Goal: Check status: Check status

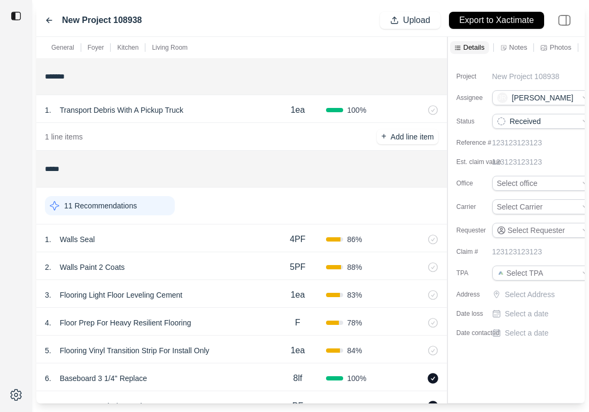
click at [49, 19] on icon at bounding box center [49, 20] width 9 height 9
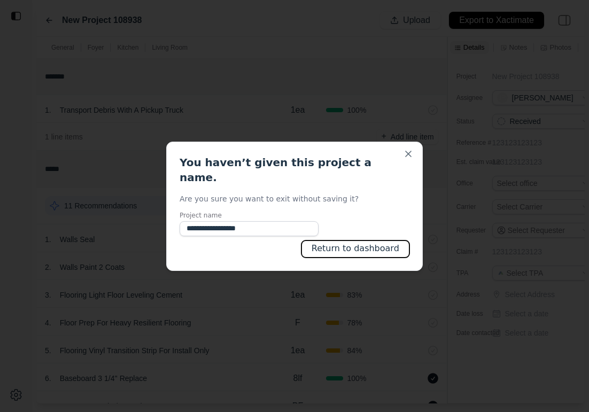
click at [331, 243] on button "Return to dashboard" at bounding box center [355, 249] width 108 height 17
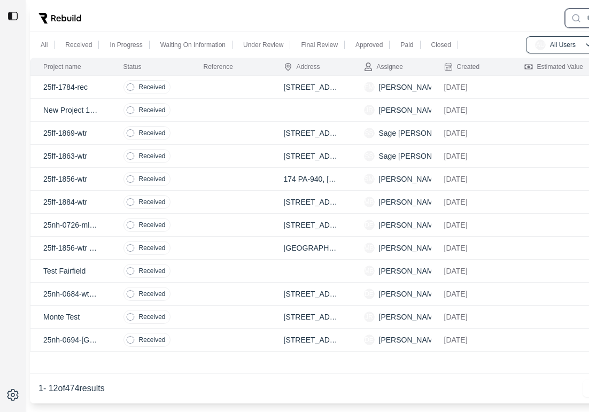
click at [232, 298] on td at bounding box center [231, 294] width 80 height 23
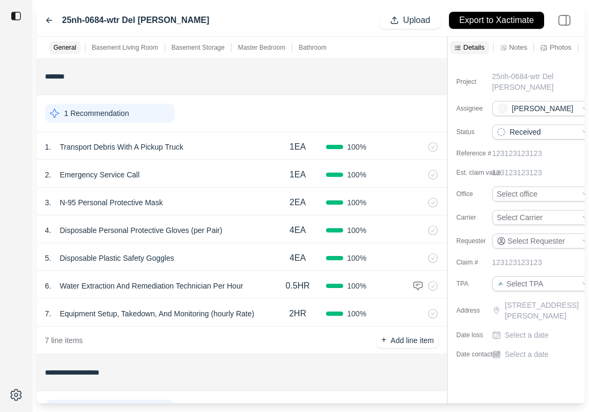
click at [48, 20] on icon at bounding box center [48, 20] width 5 height 5
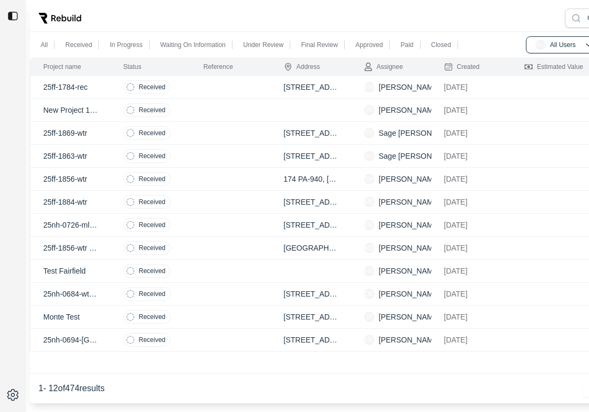
click at [203, 290] on td at bounding box center [231, 294] width 80 height 23
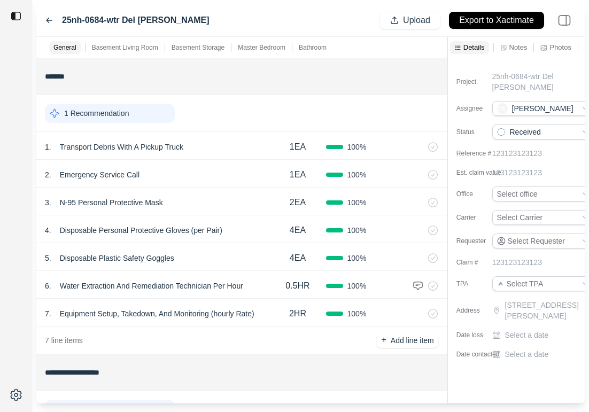
click at [50, 24] on icon at bounding box center [49, 20] width 9 height 9
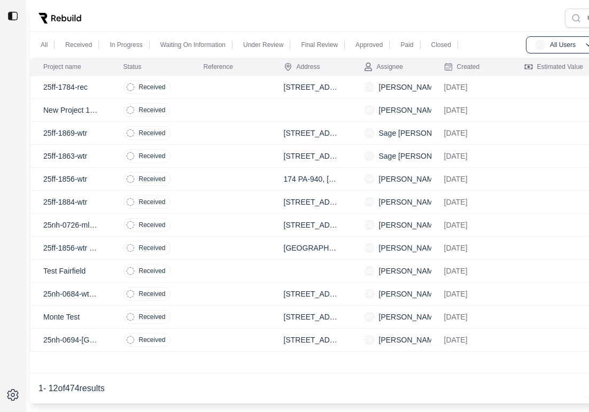
click at [223, 227] on td at bounding box center [231, 225] width 80 height 23
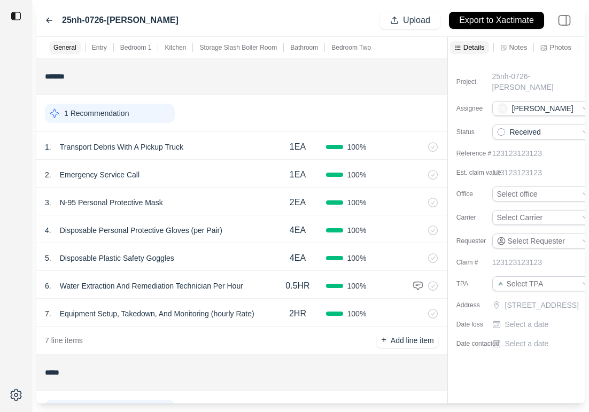
click at [50, 22] on icon at bounding box center [49, 20] width 9 height 9
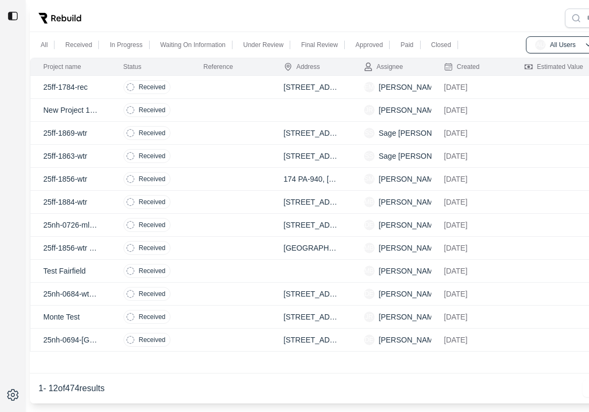
click at [216, 182] on td at bounding box center [231, 179] width 80 height 23
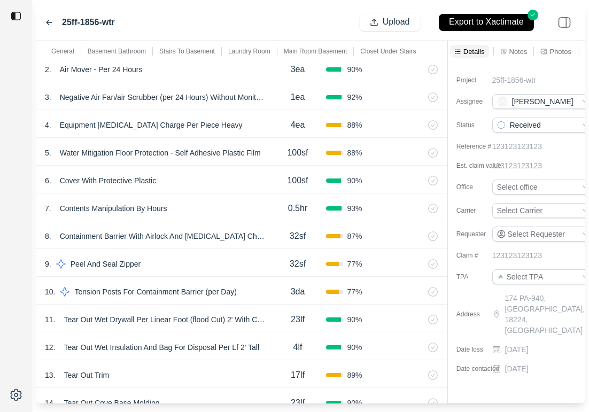
scroll to position [415, 0]
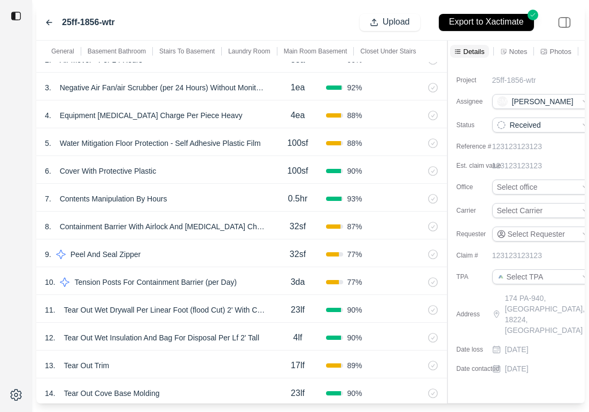
click at [51, 22] on icon at bounding box center [48, 22] width 5 height 5
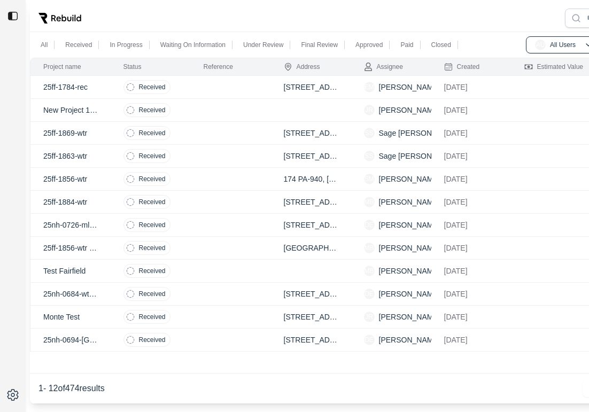
click at [210, 225] on td at bounding box center [231, 225] width 80 height 23
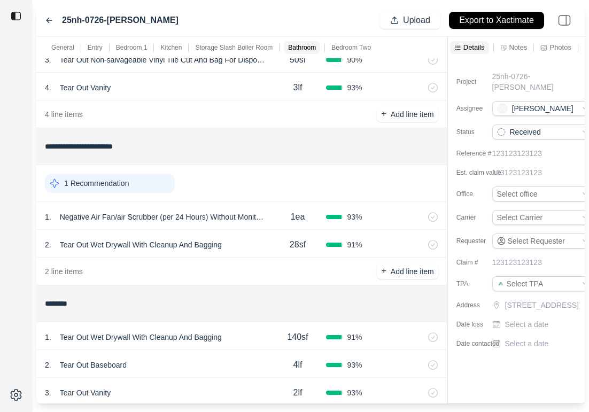
scroll to position [826, 0]
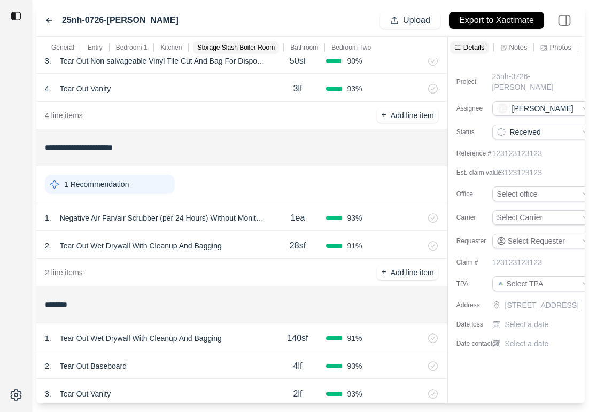
click at [49, 22] on icon at bounding box center [48, 20] width 5 height 5
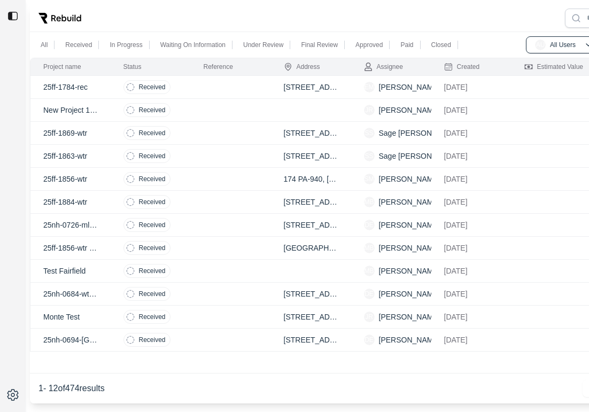
click at [195, 218] on td at bounding box center [231, 225] width 80 height 23
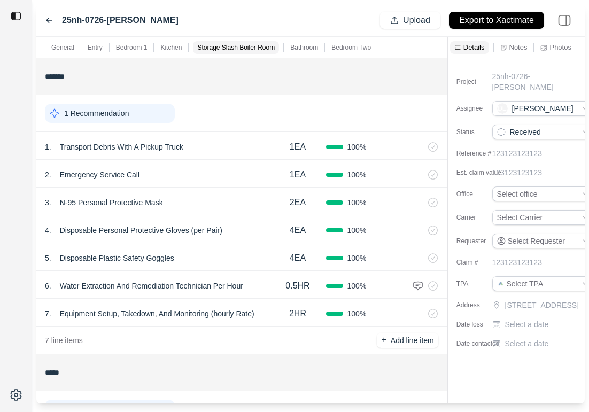
click at [49, 21] on icon at bounding box center [49, 20] width 9 height 9
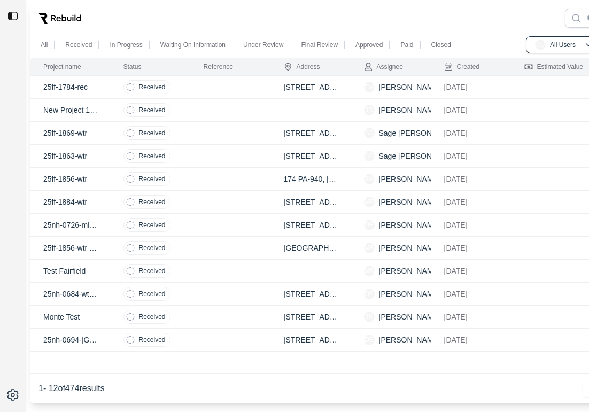
click at [212, 175] on td at bounding box center [231, 179] width 80 height 23
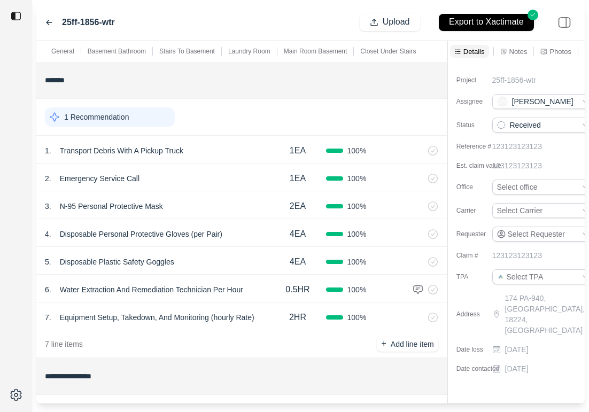
click at [522, 49] on p "Notes" at bounding box center [518, 51] width 18 height 9
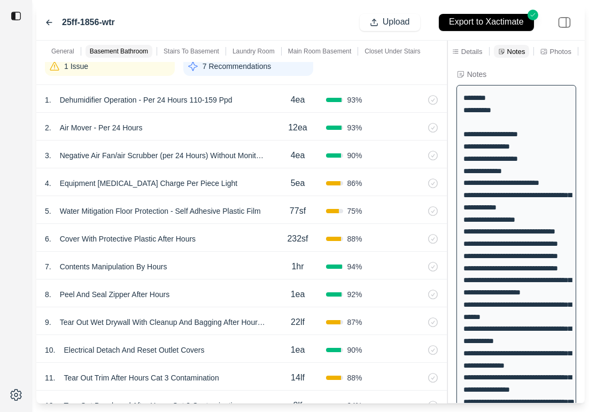
scroll to position [1353, 0]
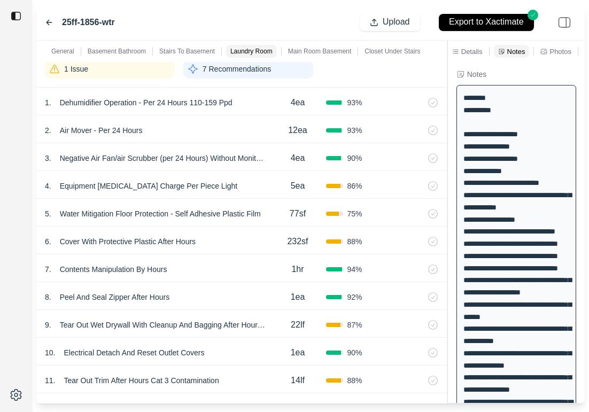
click at [122, 69] on div "1 Issue" at bounding box center [110, 68] width 130 height 19
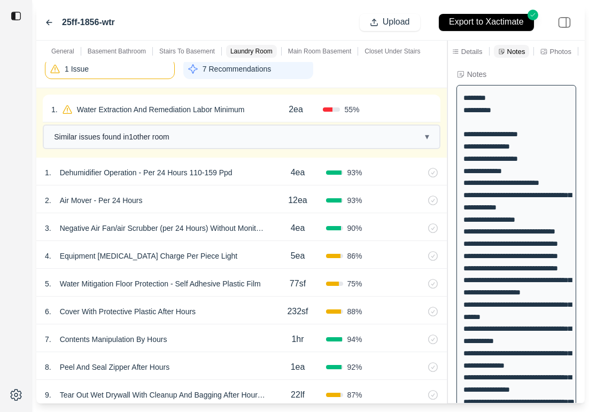
click at [266, 118] on div "1 . Water Extraction And Remediation Labor Minimum 2ea 55 % Confirm" at bounding box center [242, 109] width 398 height 28
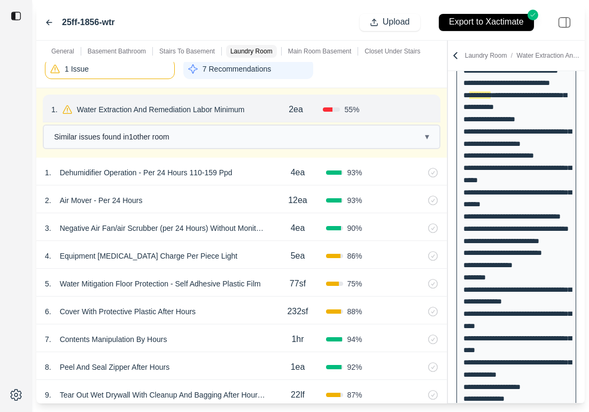
scroll to position [1119, 0]
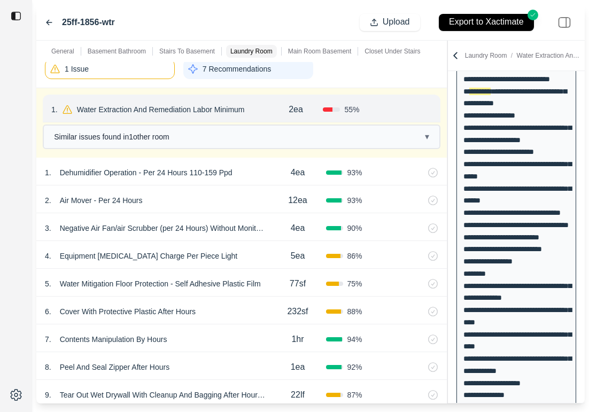
click at [95, 76] on div "1 Issue" at bounding box center [110, 69] width 130 height 20
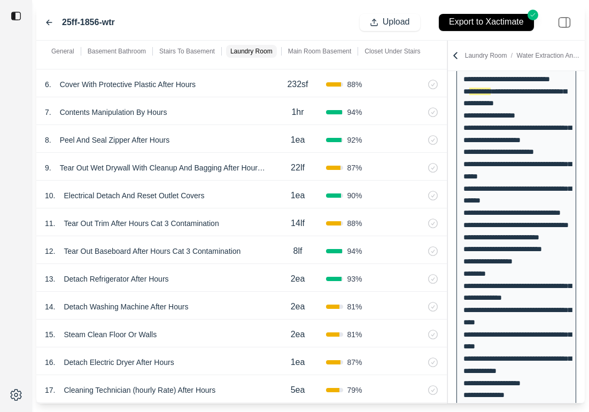
scroll to position [1516, 0]
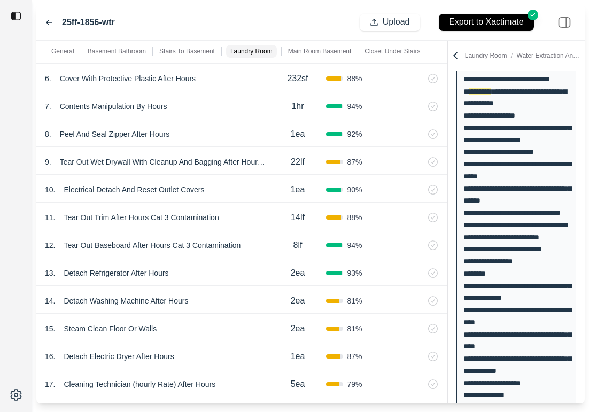
click at [45, 19] on icon at bounding box center [49, 22] width 9 height 9
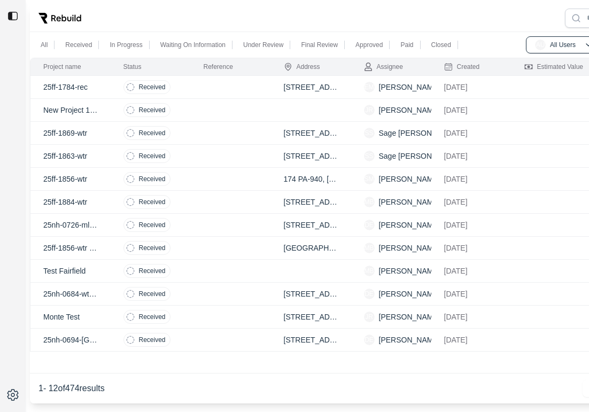
click at [199, 290] on td at bounding box center [231, 294] width 80 height 23
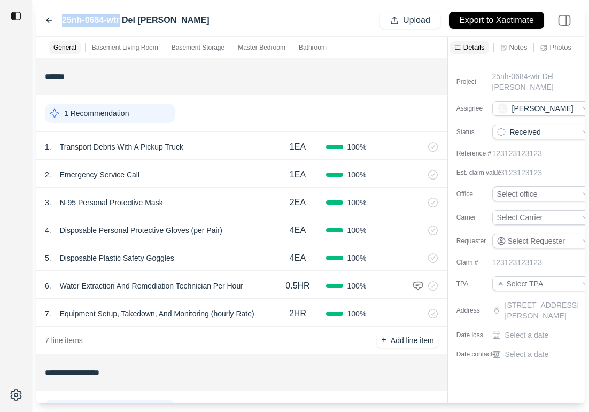
drag, startPoint x: 63, startPoint y: 18, endPoint x: 119, endPoint y: 21, distance: 55.7
click at [119, 21] on label "25nh-0684-wtr Del [PERSON_NAME]" at bounding box center [136, 20] width 148 height 13
copy label "25nh-0684-wtr"
click at [191, 50] on p "Basement Storage" at bounding box center [198, 47] width 53 height 9
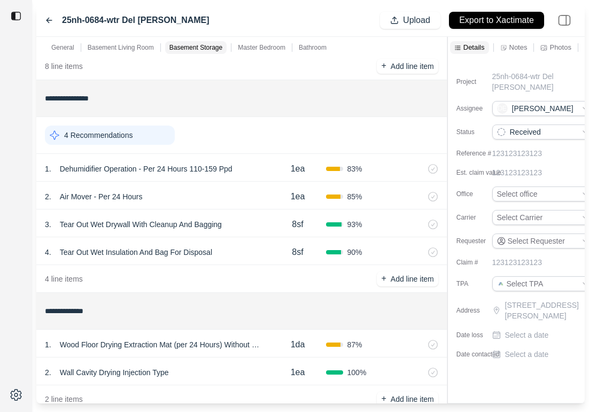
scroll to position [586, 0]
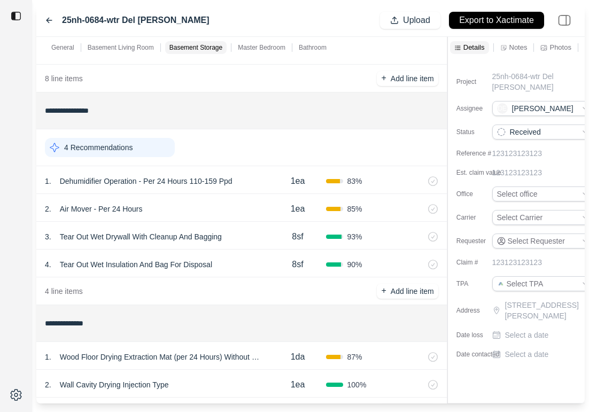
click at [117, 55] on div "General Basement Living Room Basement Storage Master Bedroom Bathroom" at bounding box center [193, 47] width 314 height 21
click at [123, 42] on div "Basement Living Room" at bounding box center [121, 47] width 71 height 13
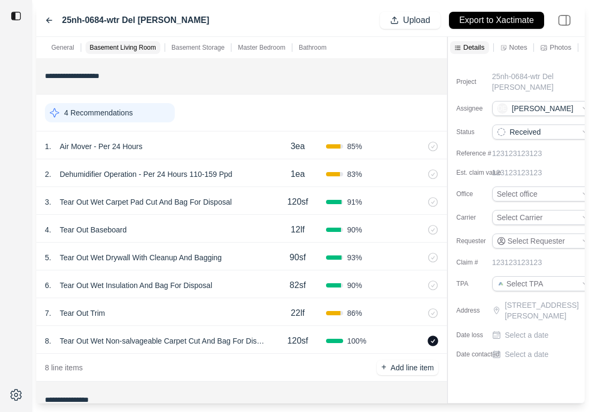
scroll to position [296, 0]
click at [48, 19] on icon at bounding box center [48, 20] width 5 height 5
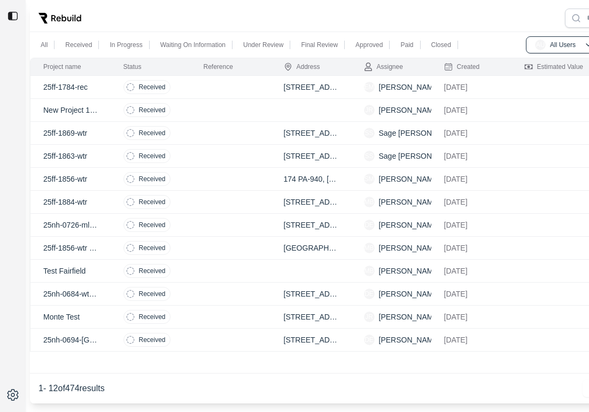
click at [103, 181] on td "25ff-1856-wtr" at bounding box center [70, 179] width 80 height 23
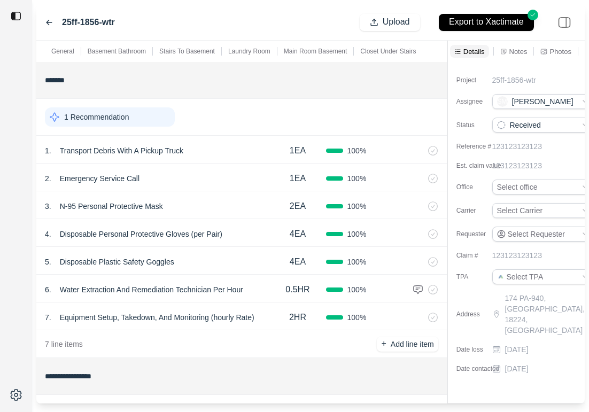
click at [50, 22] on icon at bounding box center [48, 22] width 5 height 5
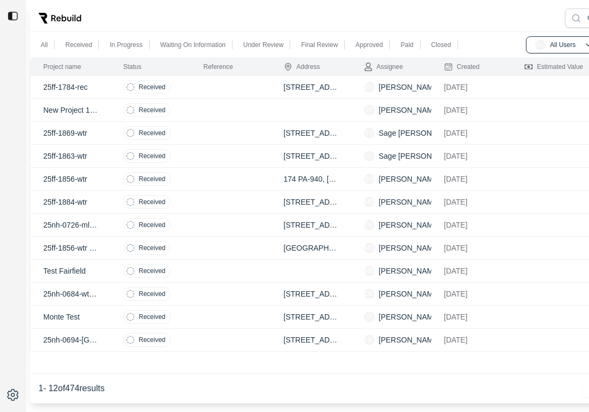
click at [95, 227] on p "25nh-0726-mld [PERSON_NAME]" at bounding box center [70, 225] width 55 height 11
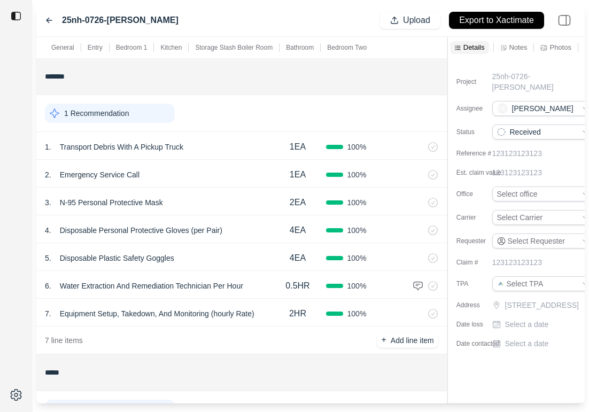
click at [46, 20] on icon at bounding box center [49, 20] width 9 height 9
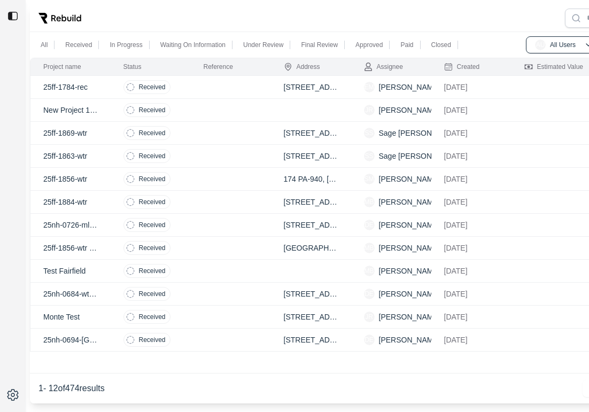
click at [99, 296] on td "25nh-0684-wtr Del [PERSON_NAME]" at bounding box center [70, 294] width 80 height 23
